Goal: Transaction & Acquisition: Subscribe to service/newsletter

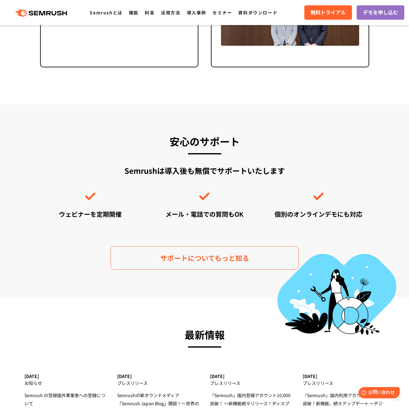
scroll to position [2070, 0]
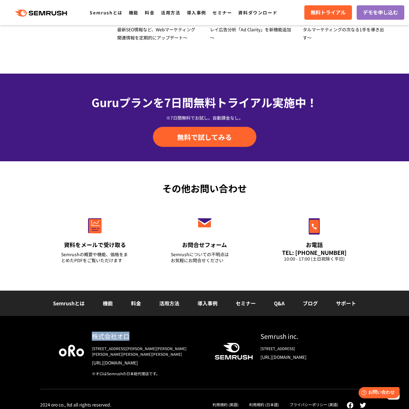
drag, startPoint x: 92, startPoint y: 336, endPoint x: 133, endPoint y: 336, distance: 41.4
click at [133, 336] on div "株式会社オロ" at bounding box center [148, 336] width 113 height 9
copy div "株式会社オロ"
click at [136, 305] on link "料金" at bounding box center [136, 304] width 10 height 8
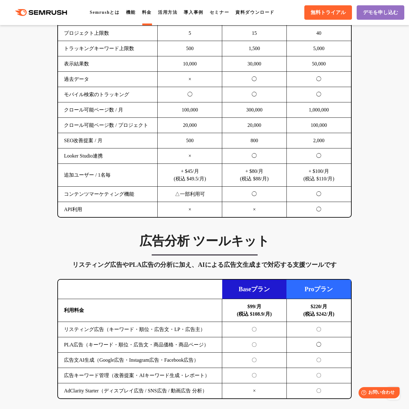
scroll to position [466, 0]
